Goal: Information Seeking & Learning: Check status

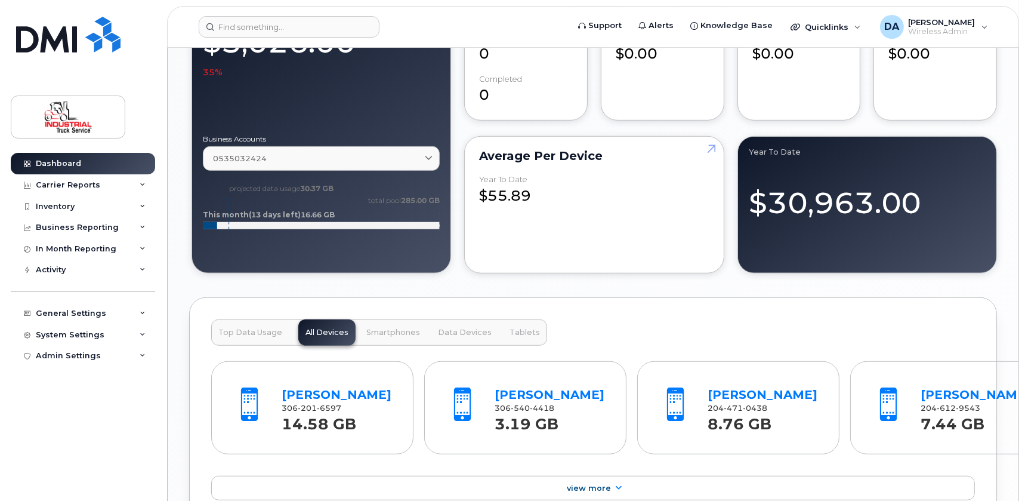
scroll to position [1194, 0]
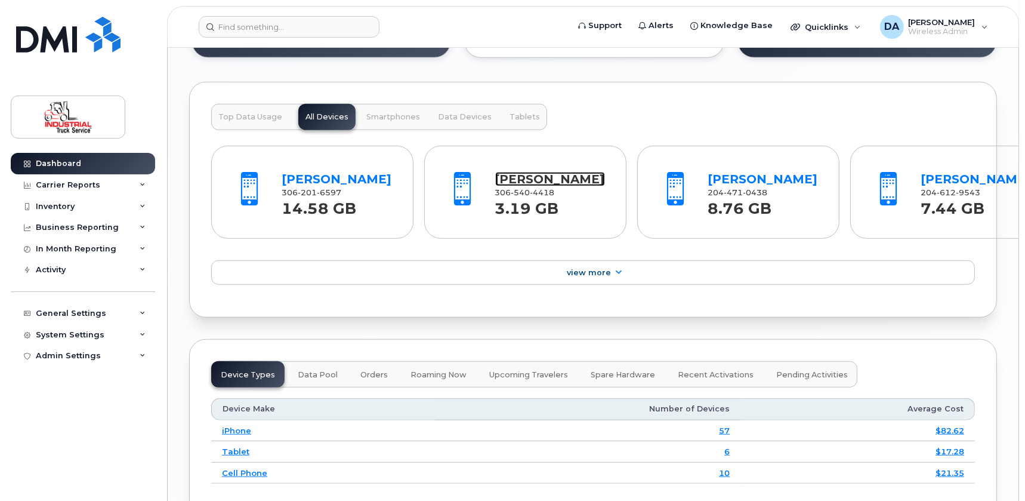
click at [524, 181] on link "[PERSON_NAME]" at bounding box center [550, 179] width 110 height 14
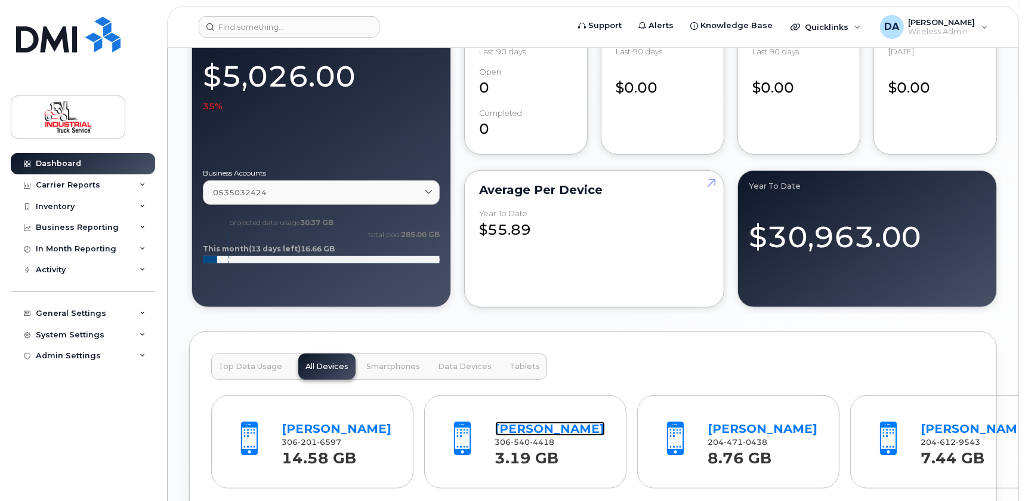
scroll to position [1134, 0]
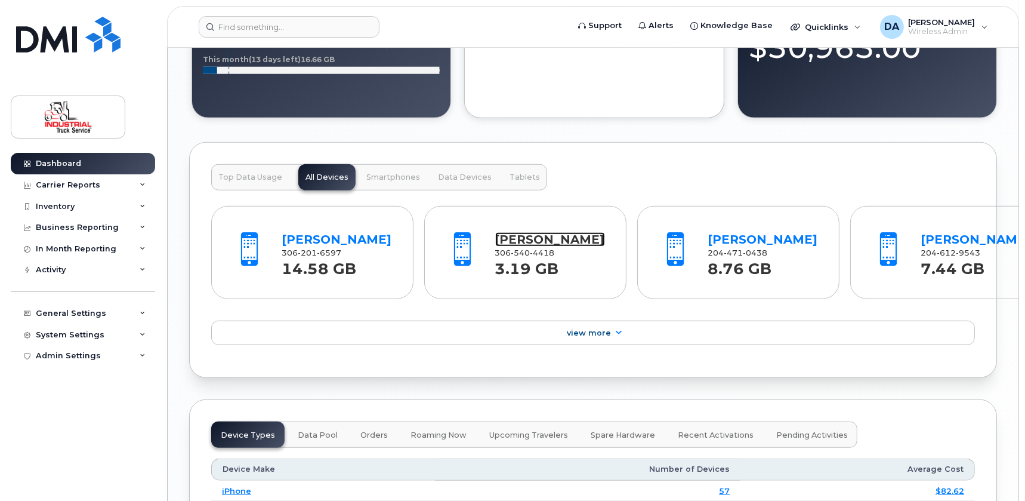
click at [512, 238] on link "[PERSON_NAME]" at bounding box center [550, 239] width 110 height 14
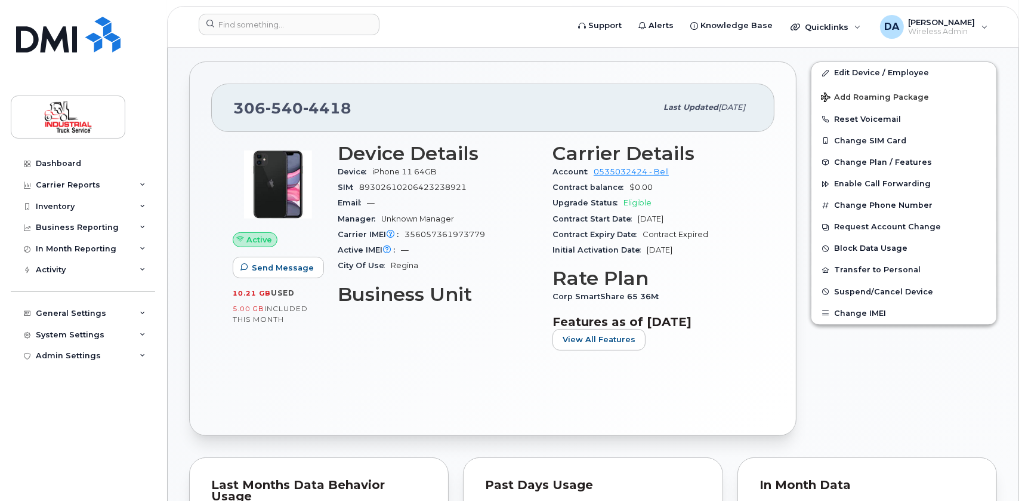
scroll to position [199, 0]
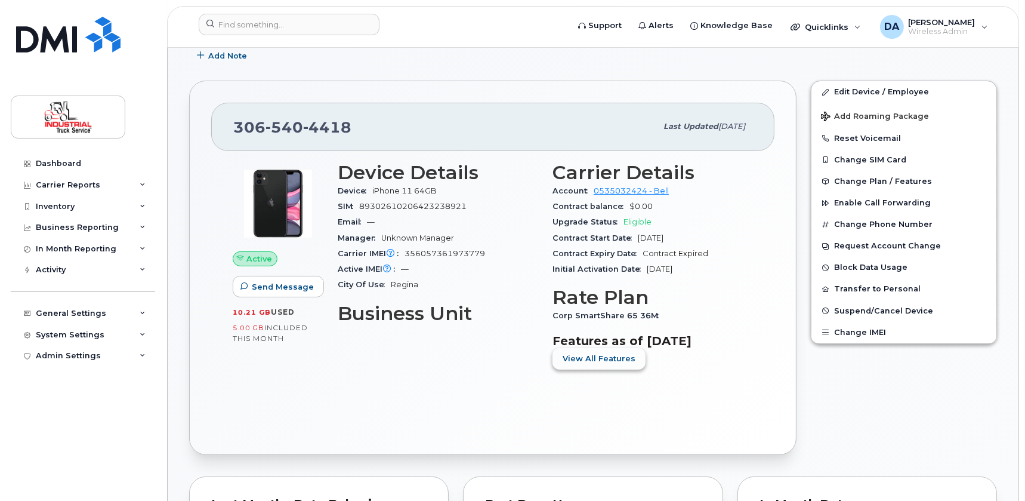
click at [589, 358] on span "View All Features" at bounding box center [599, 358] width 73 height 11
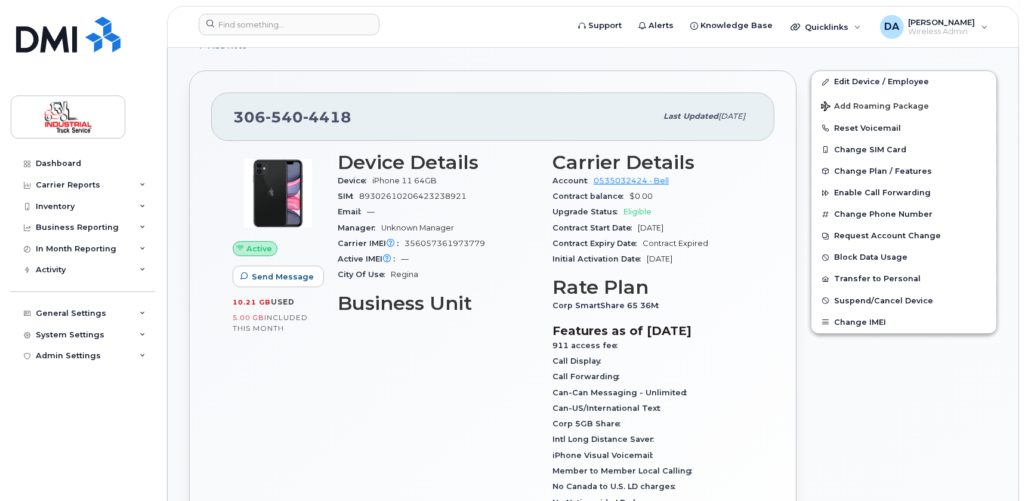
scroll to position [217, 0]
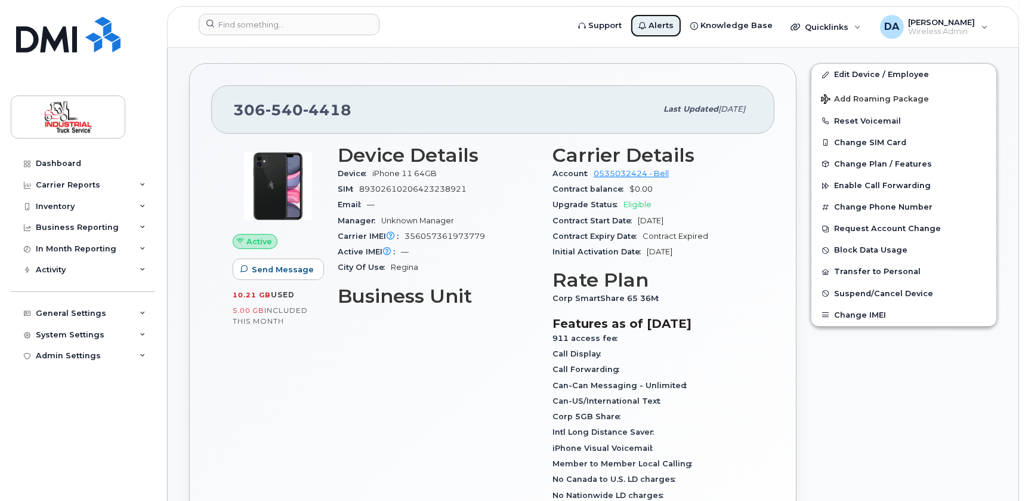
click at [673, 23] on span "Alerts" at bounding box center [661, 26] width 25 height 12
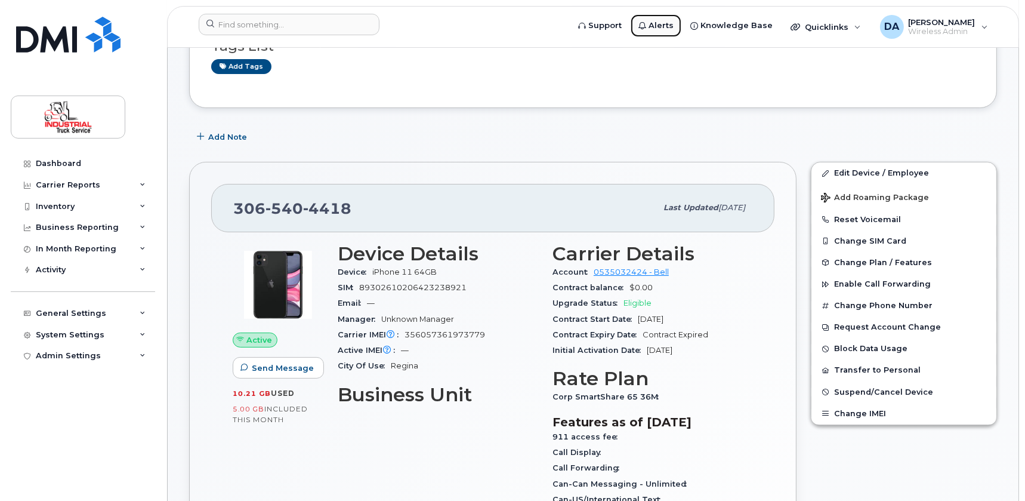
scroll to position [0, 0]
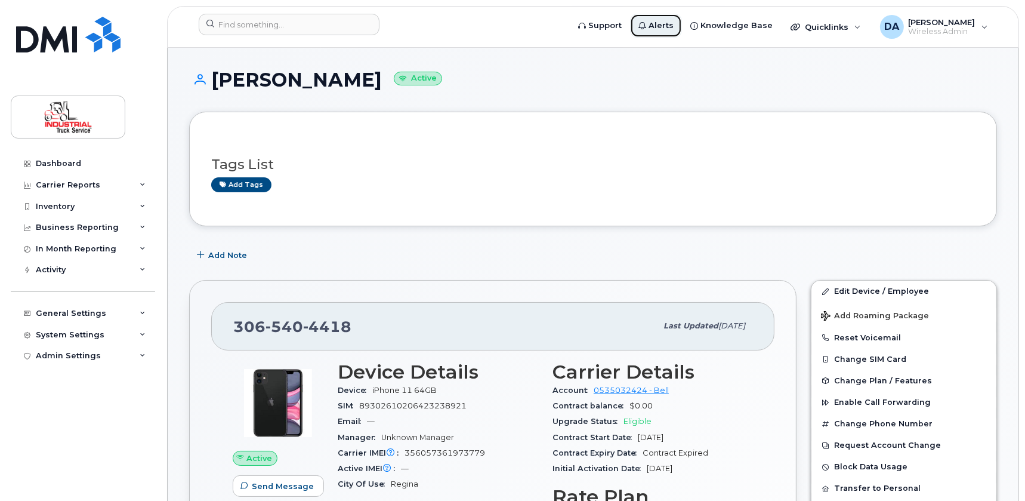
click at [674, 24] on span "Alerts" at bounding box center [661, 26] width 25 height 12
click at [569, 160] on h3 "Tags List" at bounding box center [593, 164] width 764 height 15
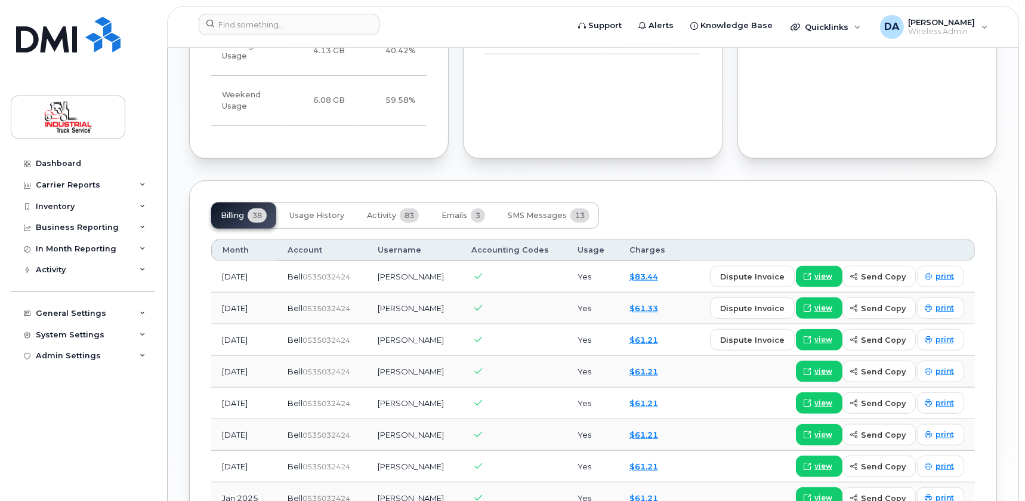
scroll to position [1031, 0]
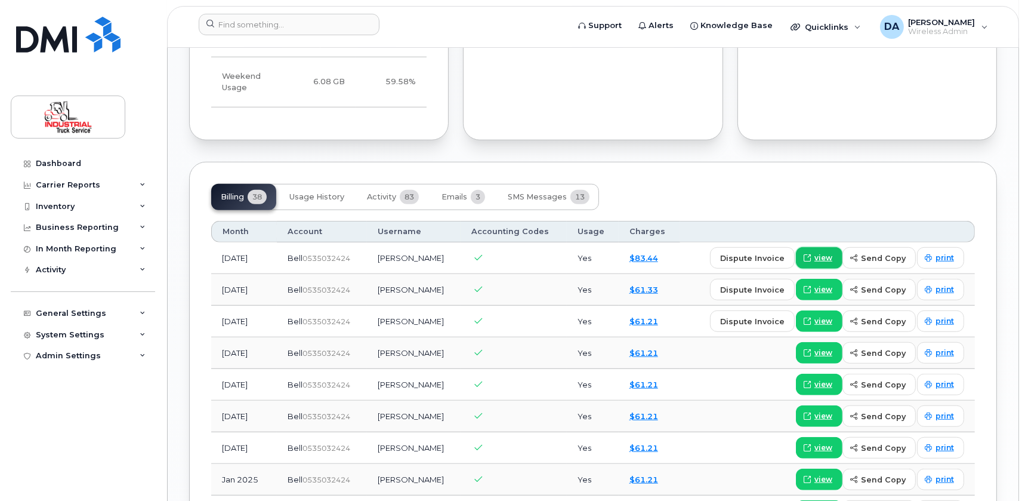
click at [823, 252] on span "view" at bounding box center [824, 257] width 18 height 11
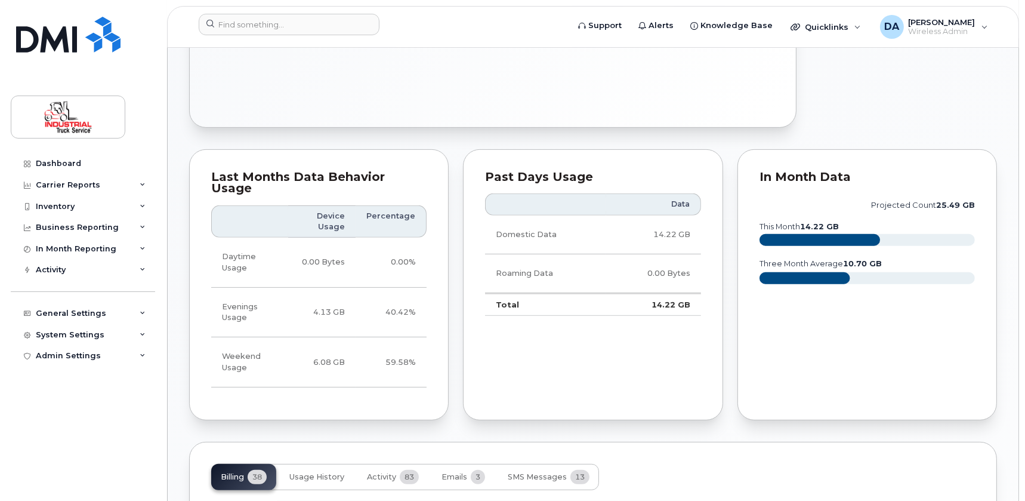
scroll to position [543, 0]
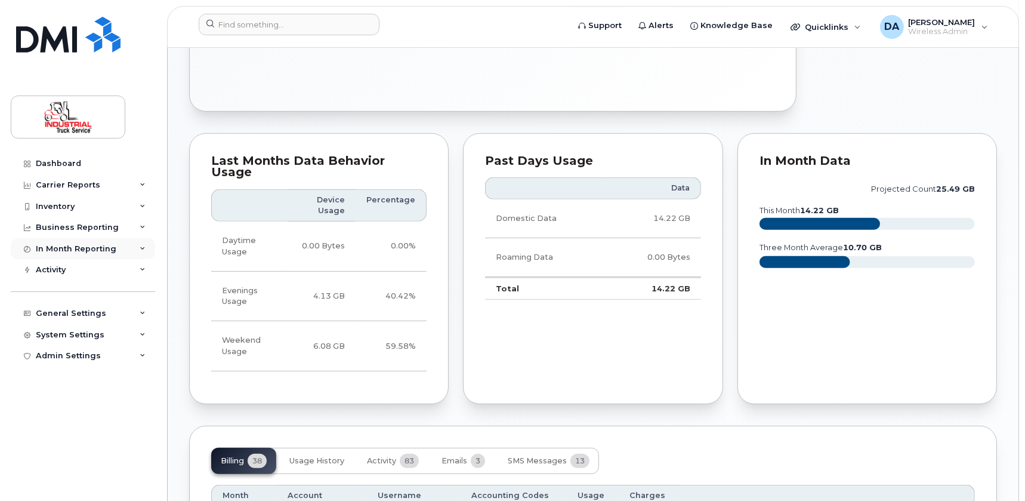
click at [143, 250] on icon at bounding box center [143, 249] width 6 height 6
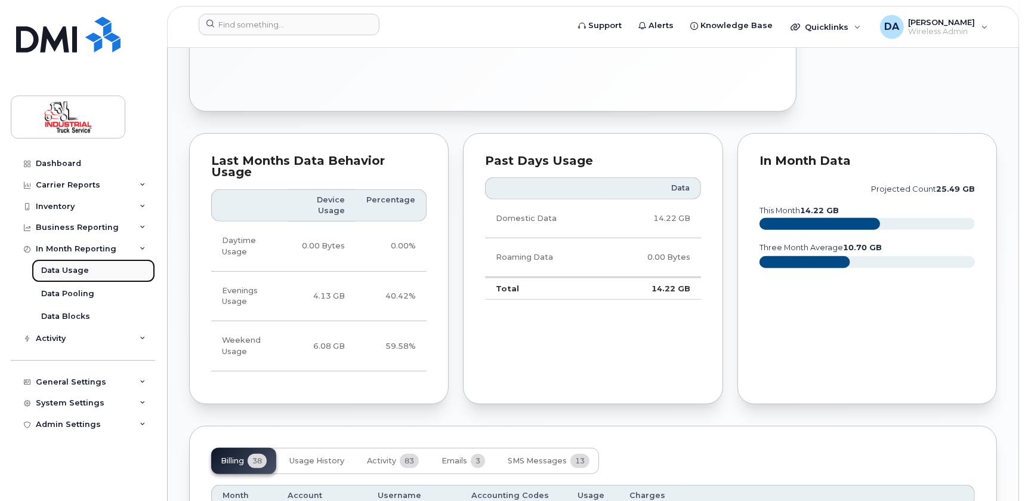
click at [87, 268] on link "Data Usage" at bounding box center [94, 270] width 124 height 23
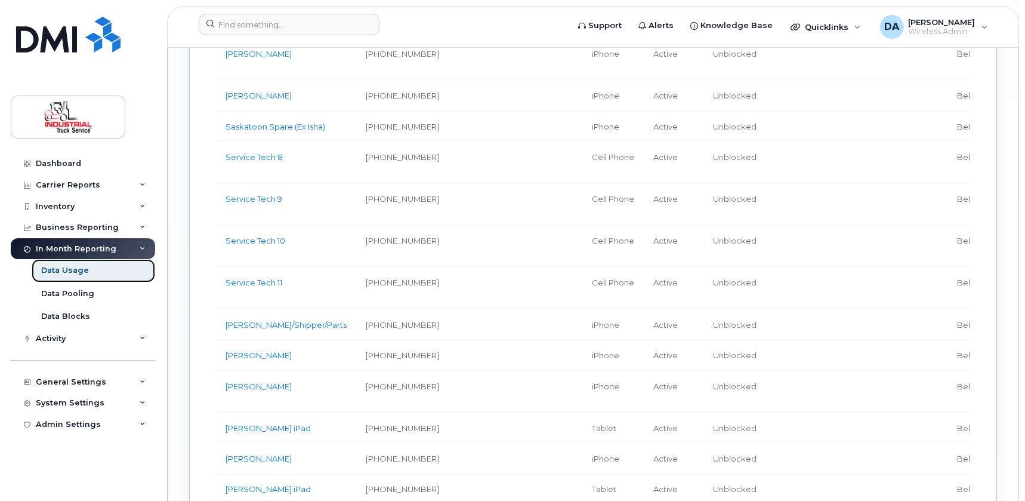
scroll to position [2441, 0]
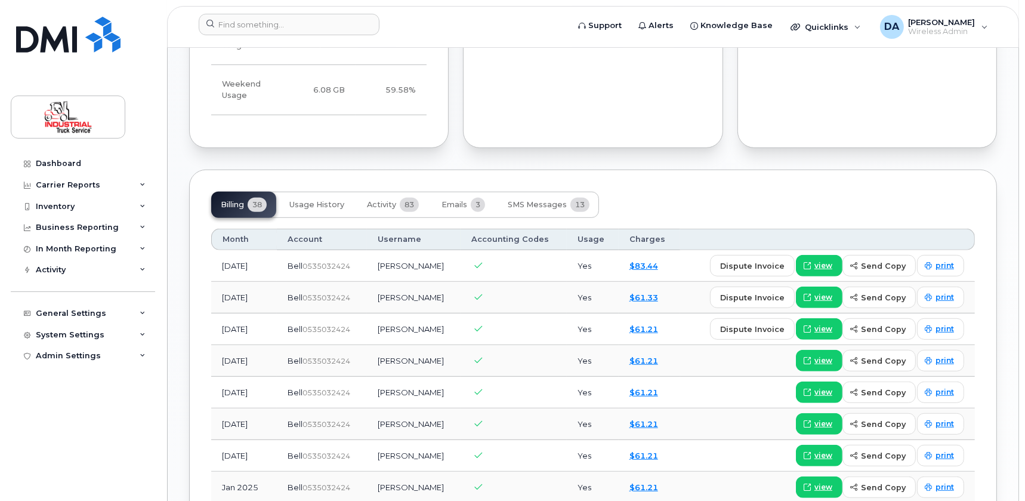
scroll to position [814, 0]
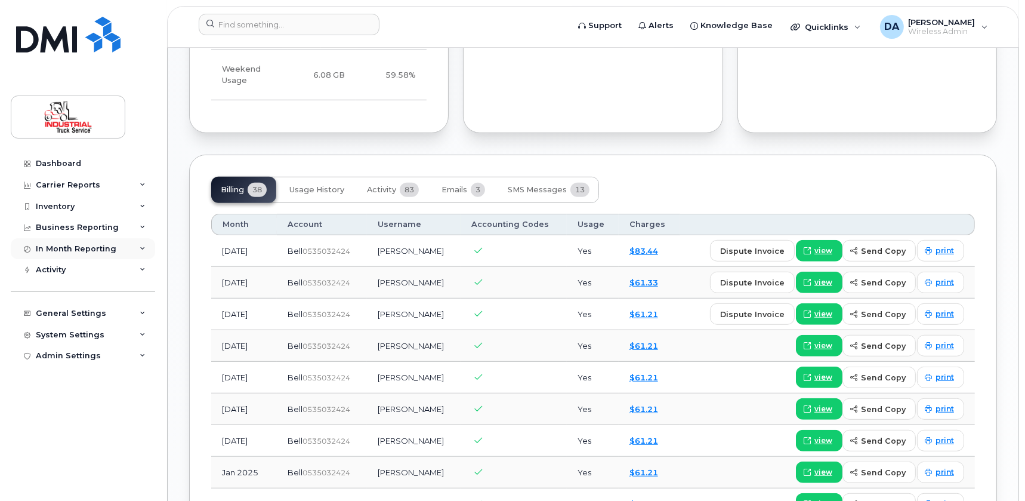
click at [155, 245] on div "In Month Reporting" at bounding box center [83, 248] width 144 height 21
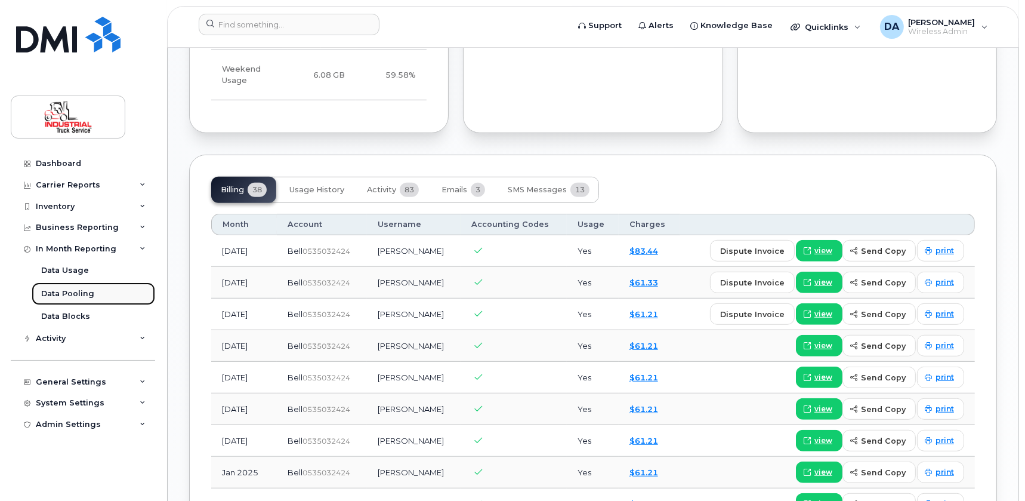
click at [84, 292] on div "Data Pooling" at bounding box center [67, 293] width 53 height 11
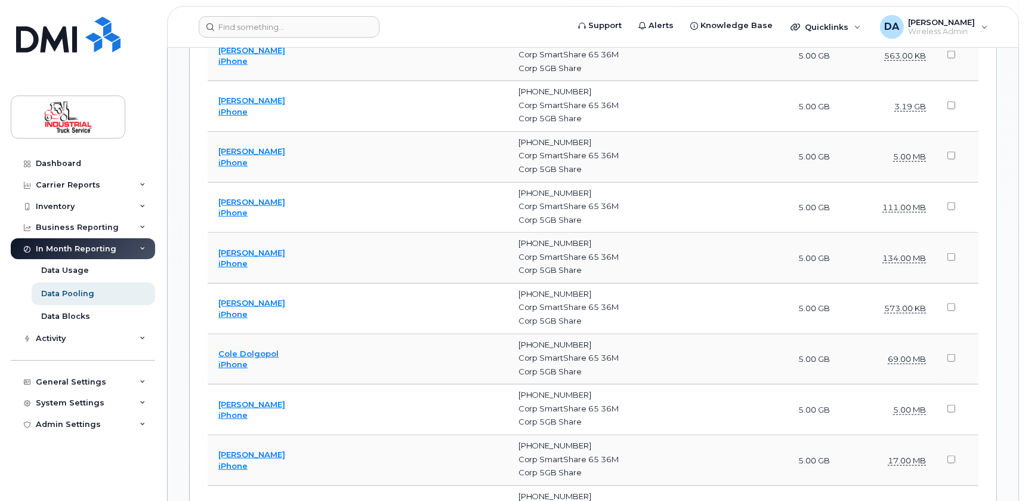
scroll to position [1465, 0]
click at [137, 248] on div "In Month Reporting" at bounding box center [83, 248] width 144 height 21
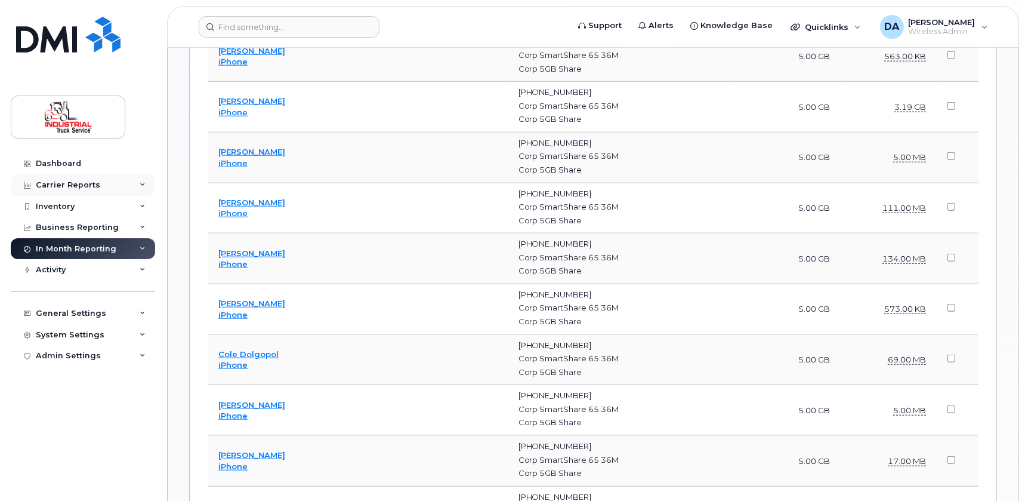
click at [147, 183] on div "Carrier Reports" at bounding box center [83, 184] width 144 height 21
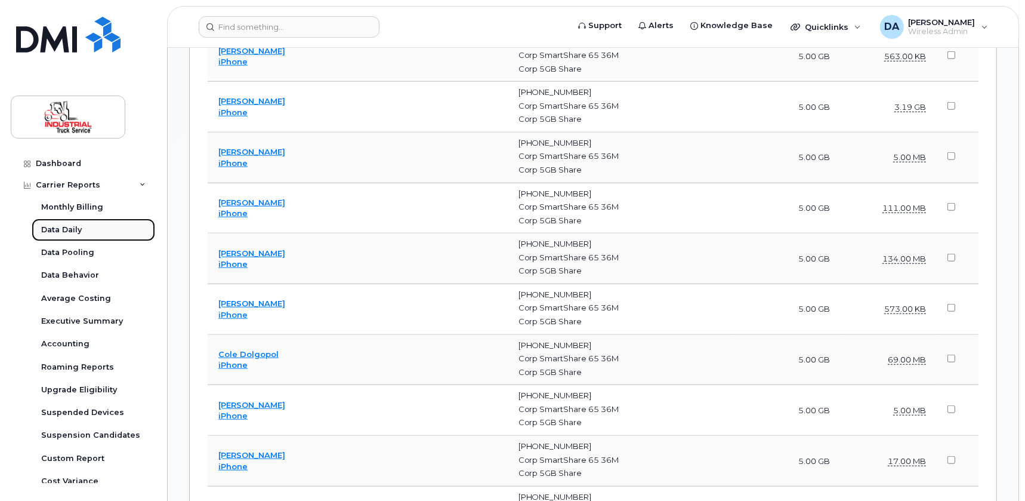
click at [73, 229] on div "Data Daily" at bounding box center [61, 229] width 41 height 11
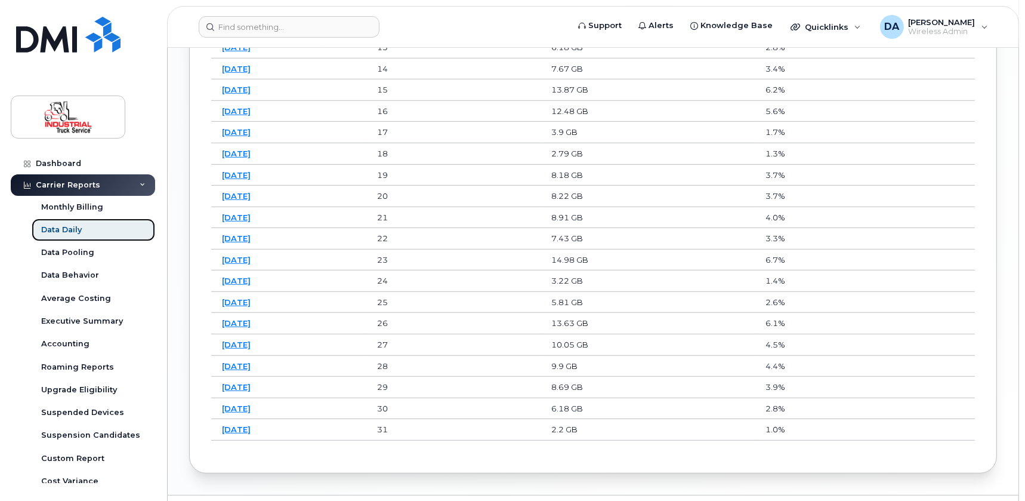
scroll to position [1000, 0]
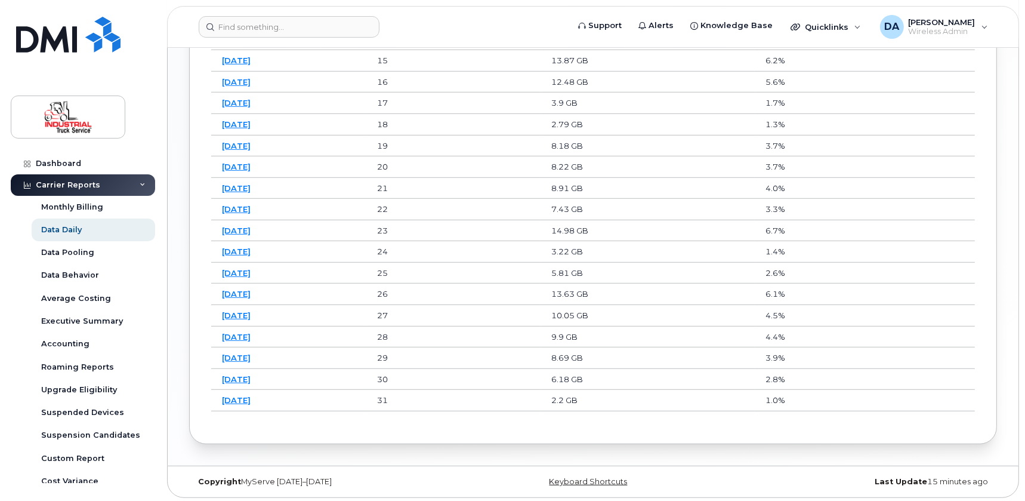
click at [245, 289] on link "2025-08-18" at bounding box center [236, 294] width 29 height 10
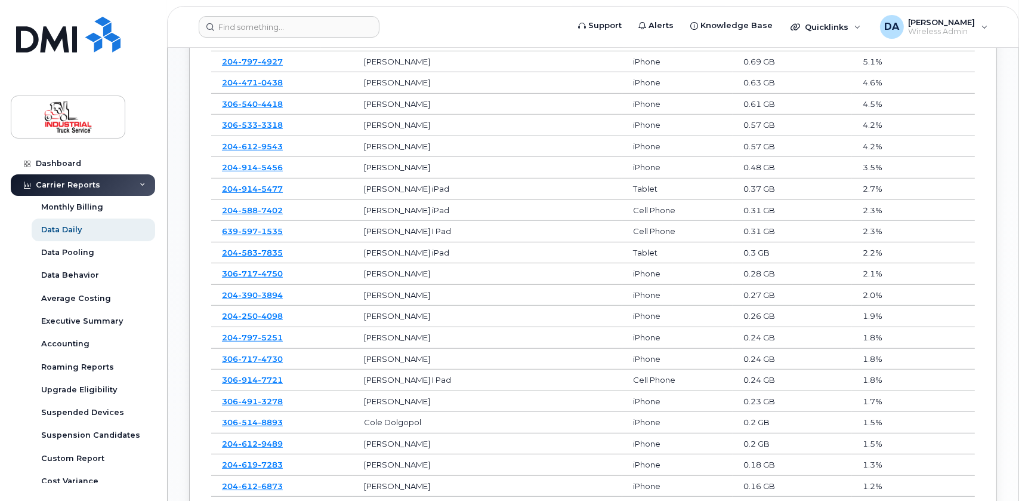
scroll to position [783, 0]
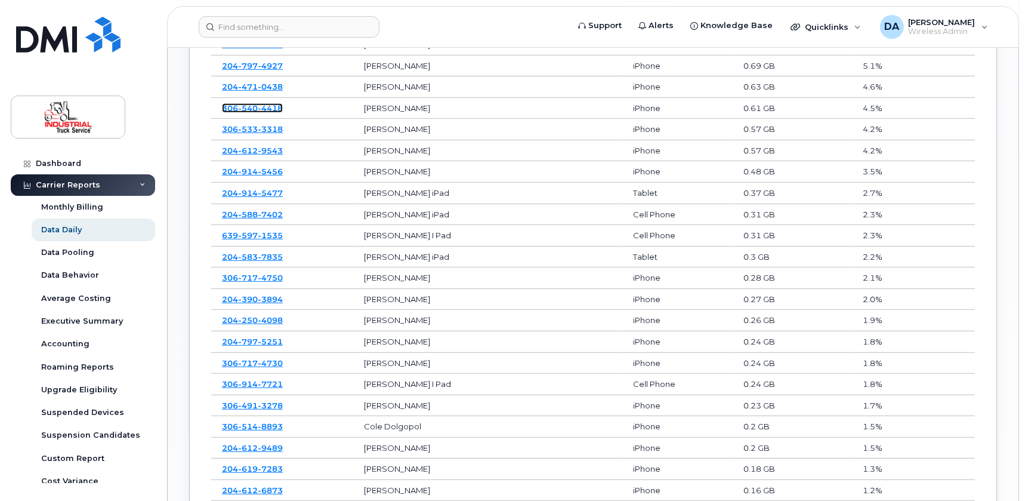
click at [261, 107] on span "4418" at bounding box center [270, 108] width 25 height 10
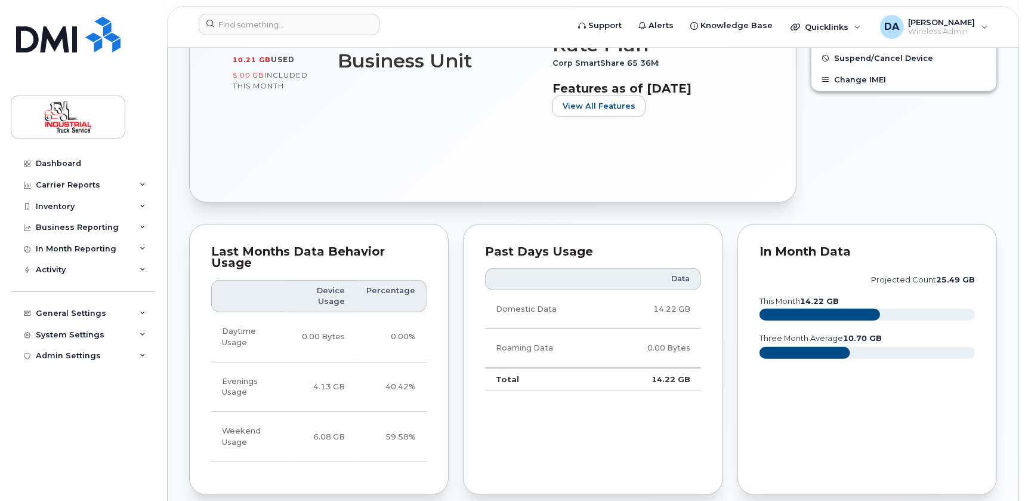
scroll to position [434, 0]
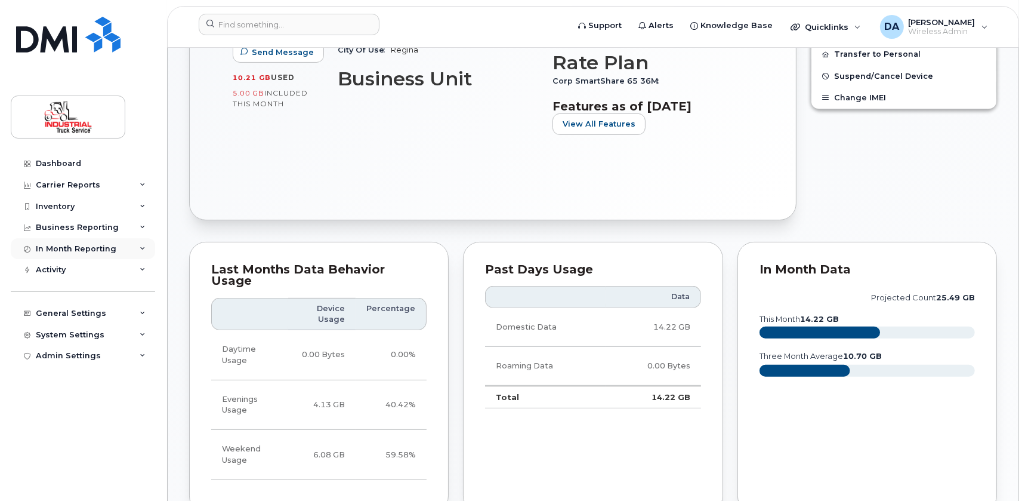
click at [137, 250] on div "In Month Reporting" at bounding box center [83, 248] width 144 height 21
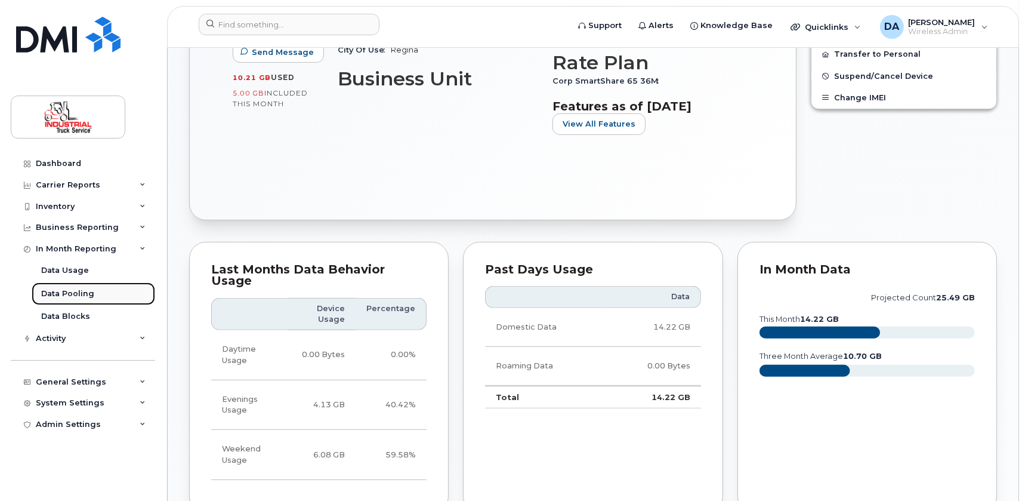
click at [78, 293] on div "Data Pooling" at bounding box center [67, 293] width 53 height 11
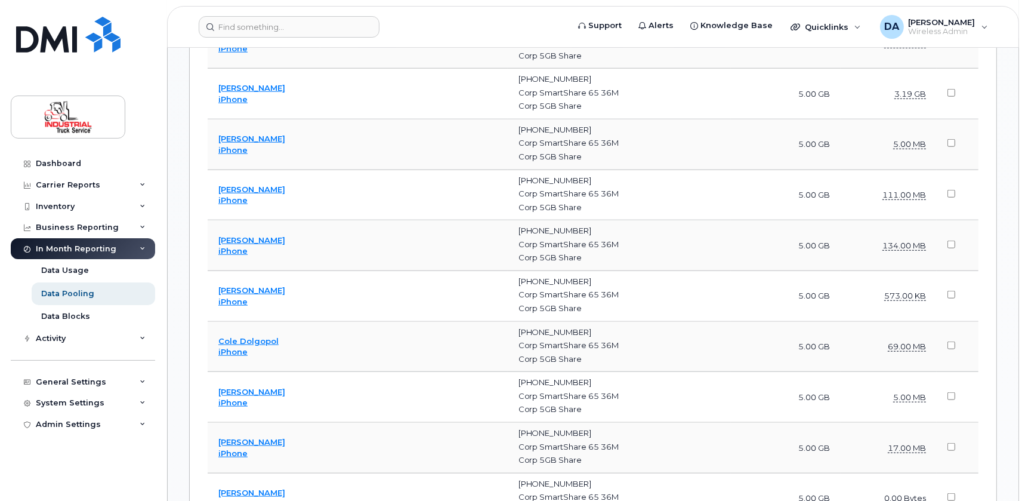
scroll to position [1462, 0]
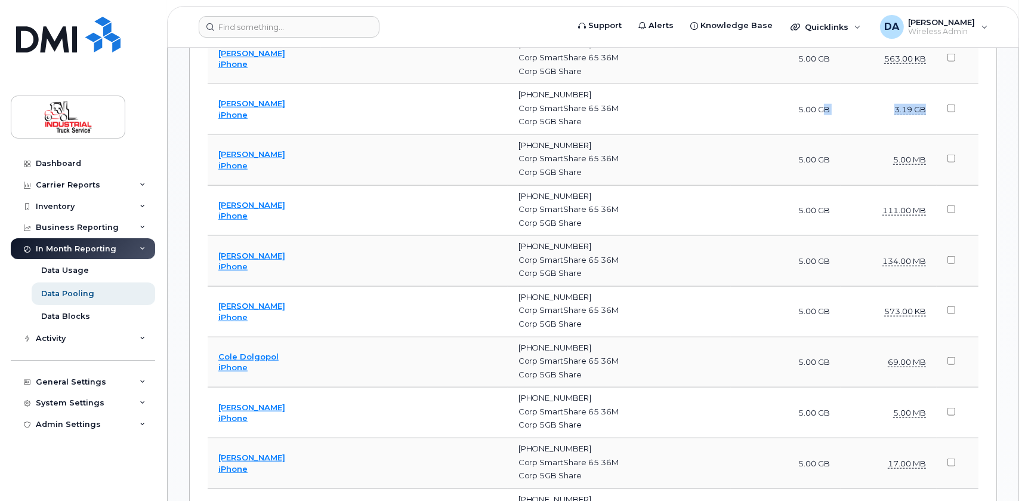
drag, startPoint x: 927, startPoint y: 129, endPoint x: 815, endPoint y: 128, distance: 112.2
click at [815, 128] on tr "Rafal Balakut iPhone [PHONE_NUMBER] Corp SmartShare 65 36M Corp 5GB Share 5.00 …" at bounding box center [593, 109] width 771 height 51
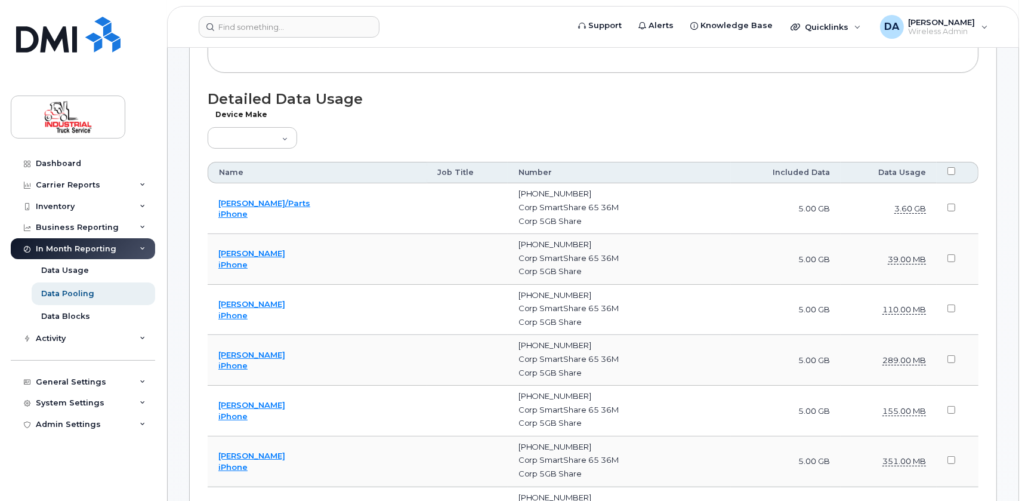
scroll to position [325, 0]
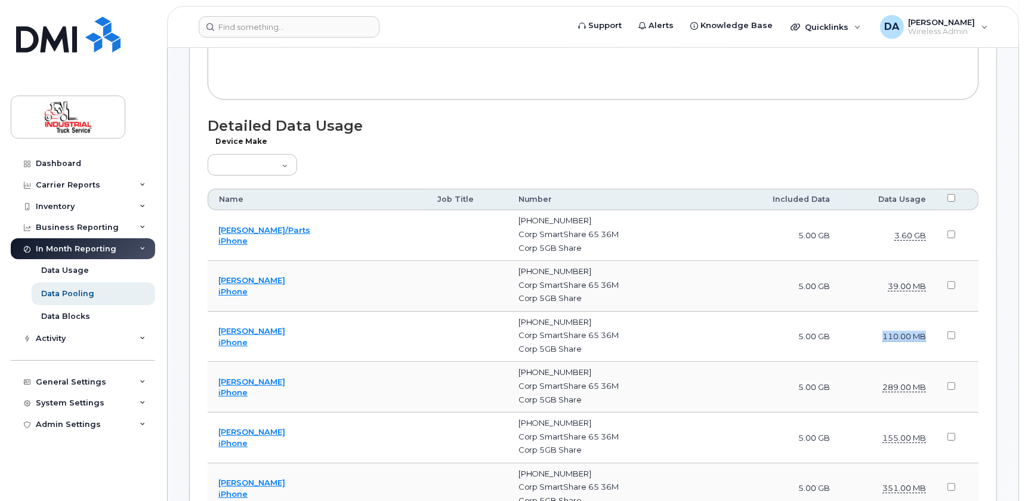
drag, startPoint x: 929, startPoint y: 353, endPoint x: 861, endPoint y: 356, distance: 68.1
click at [861, 356] on td "110.00 MB" at bounding box center [889, 337] width 97 height 51
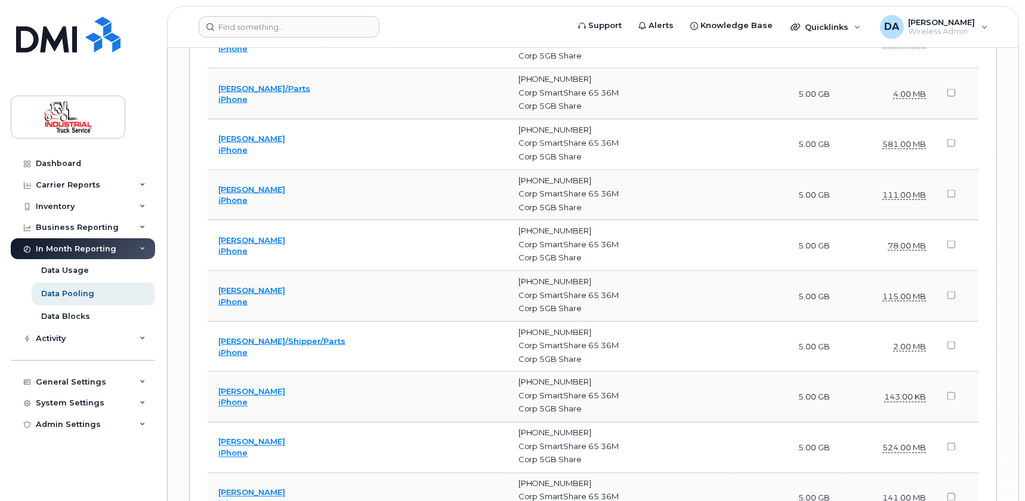
scroll to position [2441, 0]
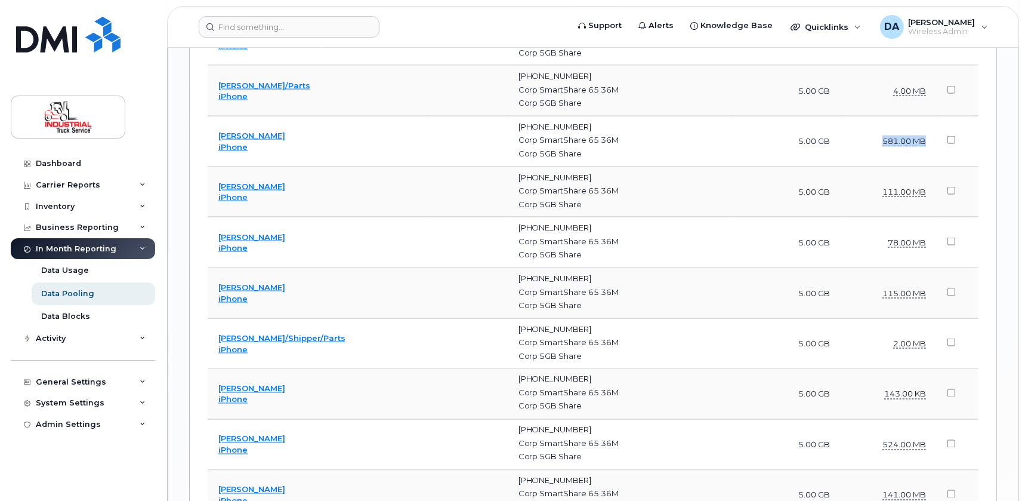
drag, startPoint x: 931, startPoint y: 159, endPoint x: 843, endPoint y: 162, distance: 88.4
click at [843, 162] on td "581.00 MB" at bounding box center [889, 141] width 97 height 51
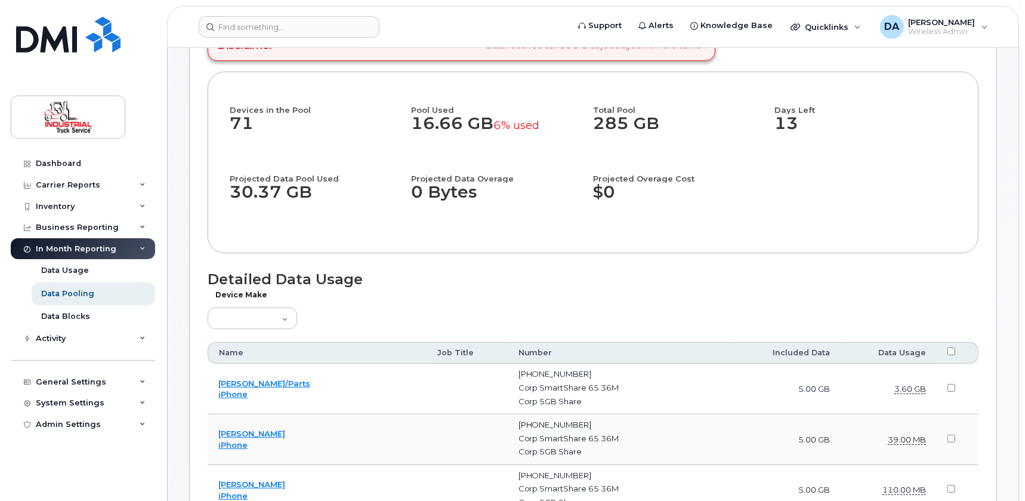
scroll to position [325, 0]
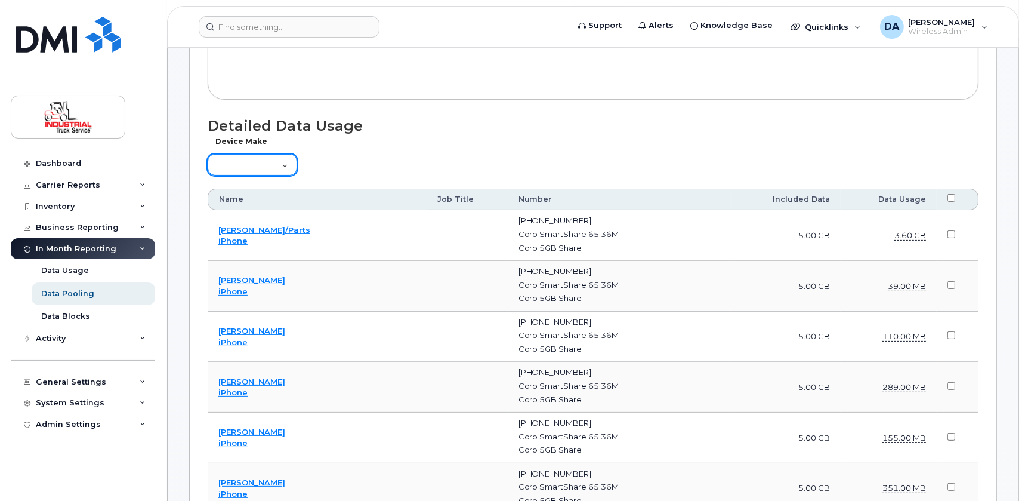
click at [277, 175] on select "Aircard Android Blackberry Cell Phone GPS HUB iPhone Laptop [PERSON_NAME] Pager…" at bounding box center [253, 164] width 90 height 21
click at [481, 178] on div "Device Make Aircard Android Blackberry Cell Phone GPS HUB iPhone Laptop [PERSON…" at bounding box center [593, 160] width 771 height 35
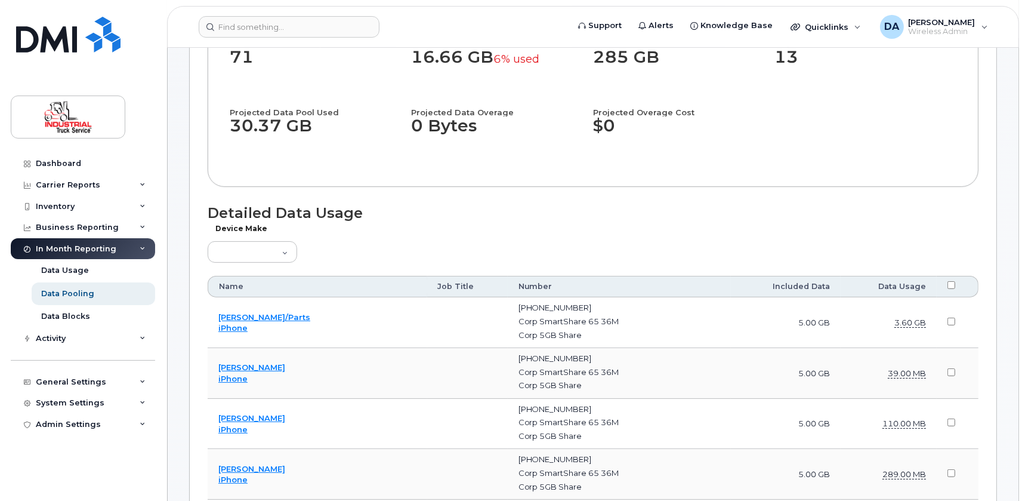
scroll to position [0, 0]
